Goal: Obtain resource: Download file/media

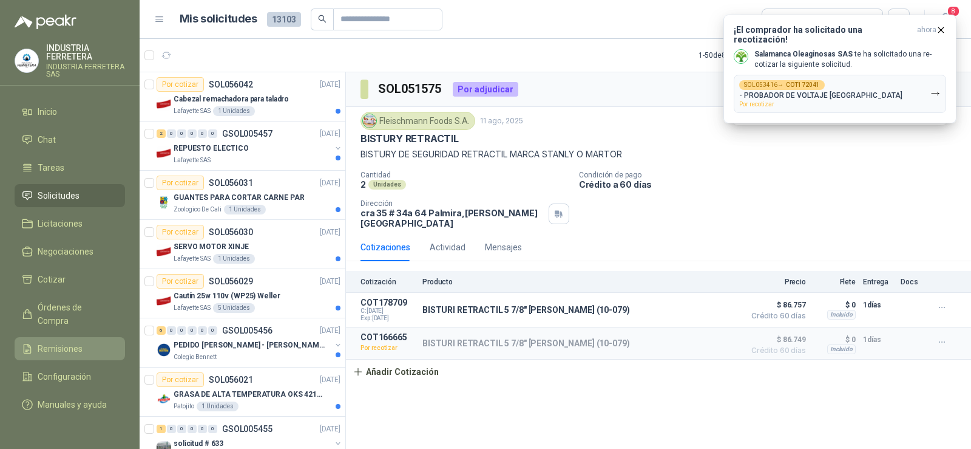
click at [69, 342] on span "Remisiones" at bounding box center [60, 348] width 45 height 13
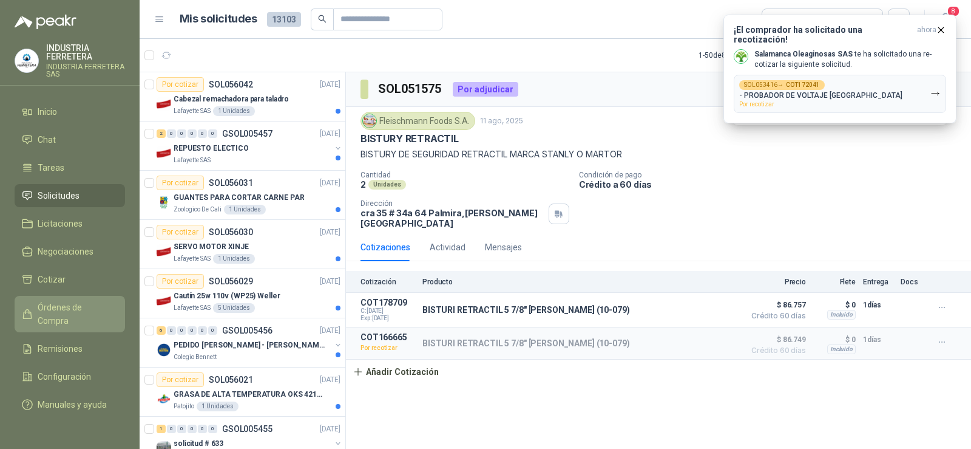
click at [70, 308] on span "Órdenes de Compra" at bounding box center [76, 313] width 76 height 27
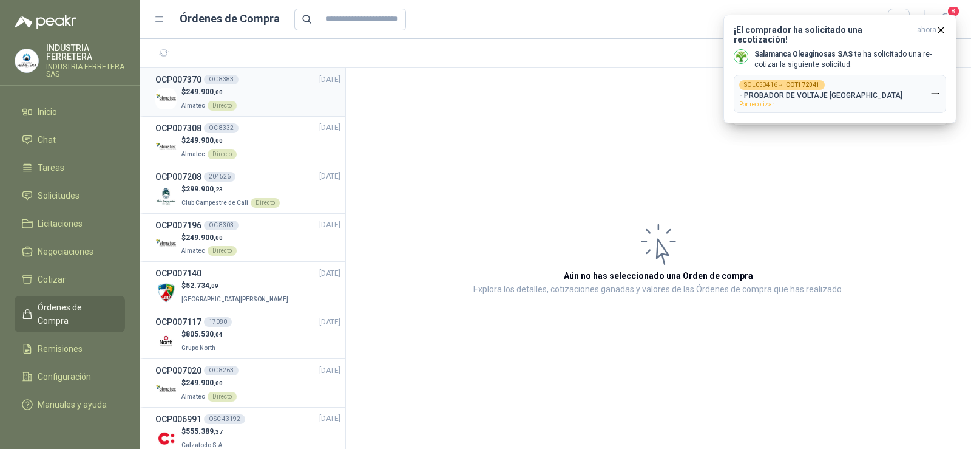
click at [262, 97] on div "$ 249.900 ,00 Almatec Directo" at bounding box center [247, 98] width 185 height 25
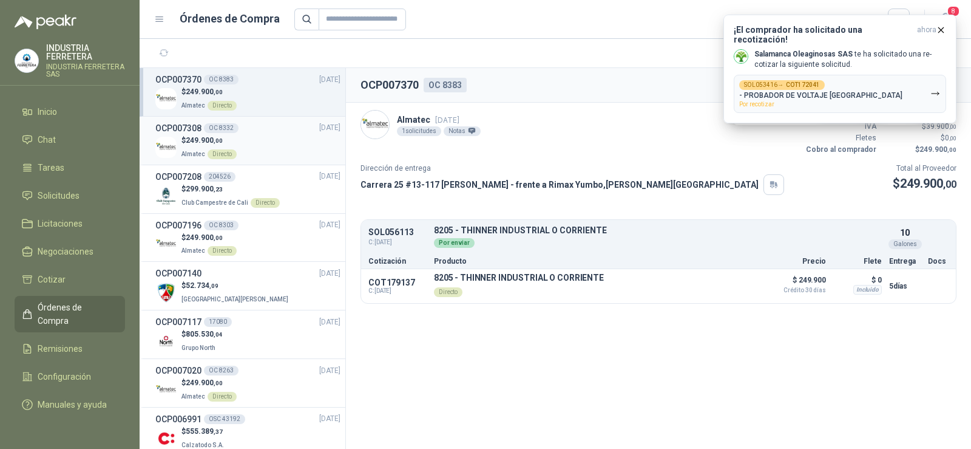
click at [246, 138] on div "$ 249.900 ,00 Almatec Directo" at bounding box center [247, 147] width 185 height 25
click at [211, 87] on p "$ 249.900 ,00" at bounding box center [208, 92] width 55 height 12
click at [667, 53] on section "1 - 33 de 33" at bounding box center [556, 53] width 832 height 29
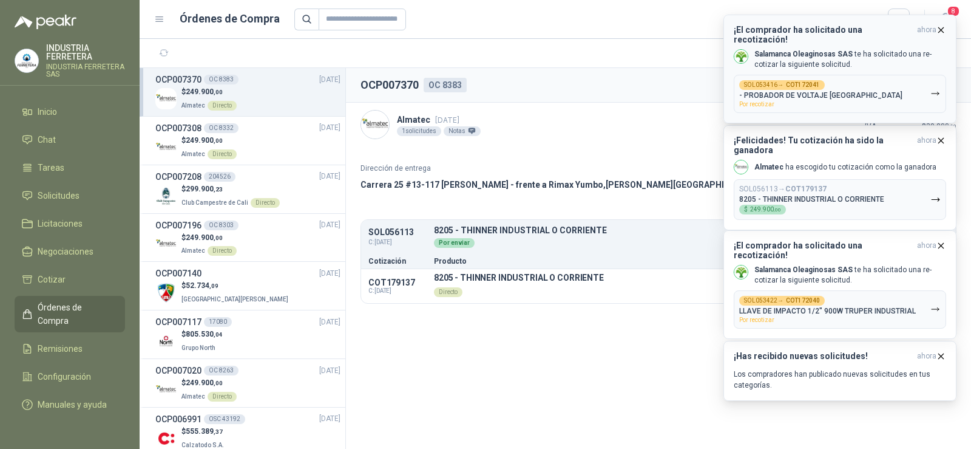
click at [941, 30] on icon "button" at bounding box center [941, 29] width 5 height 5
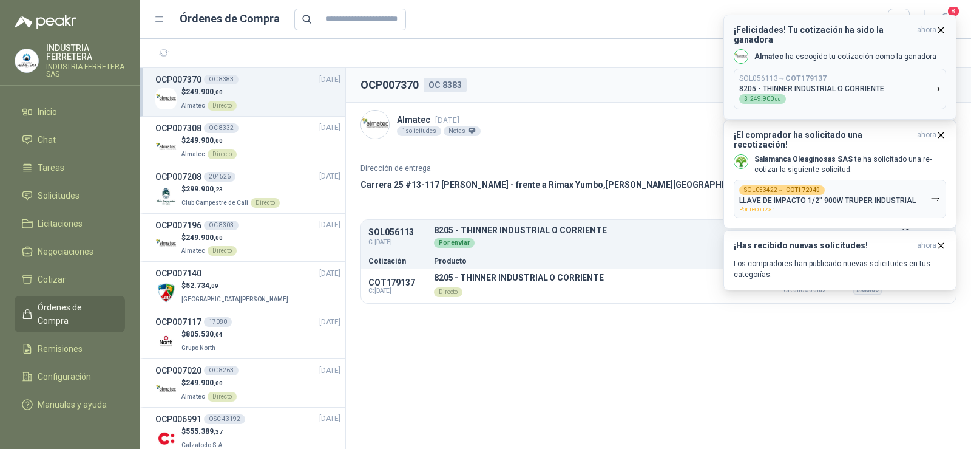
click at [941, 30] on icon "button" at bounding box center [941, 29] width 5 height 5
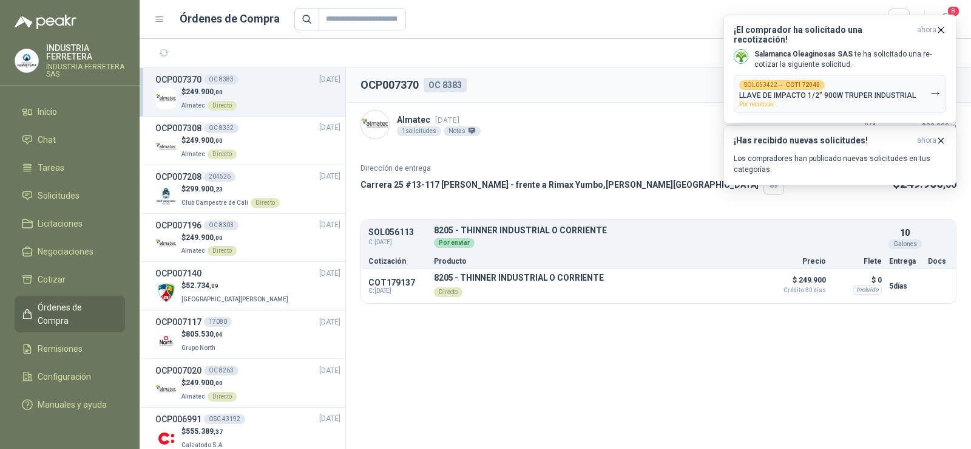
click at [941, 30] on icon "button" at bounding box center [941, 29] width 5 height 5
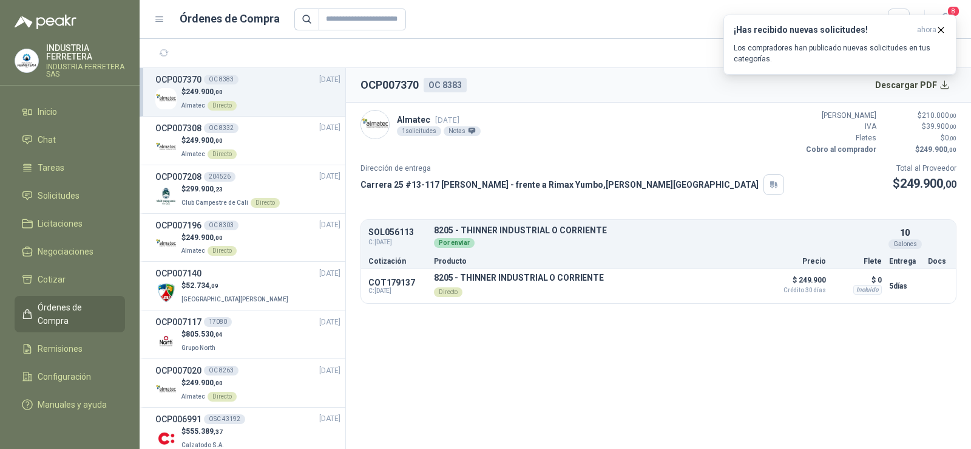
click at [941, 30] on icon "button" at bounding box center [941, 29] width 5 height 5
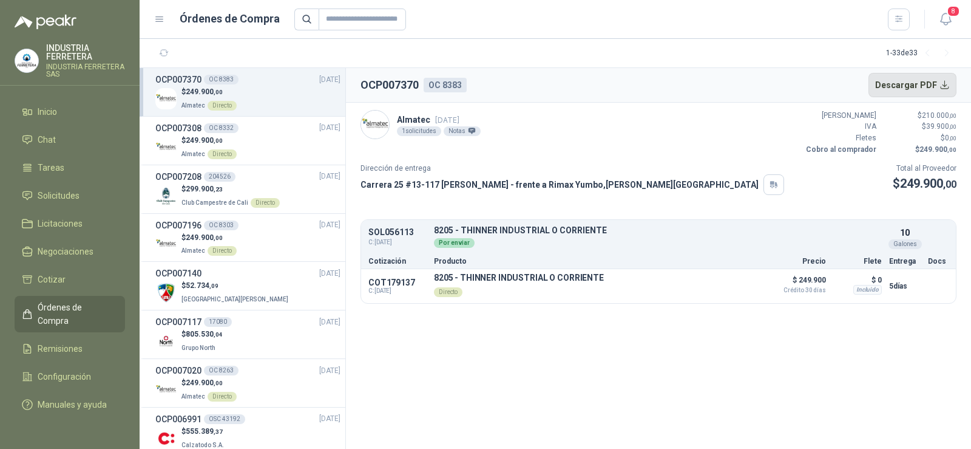
click at [901, 86] on button "Descargar PDF" at bounding box center [913, 85] width 89 height 24
